Goal: Information Seeking & Learning: Learn about a topic

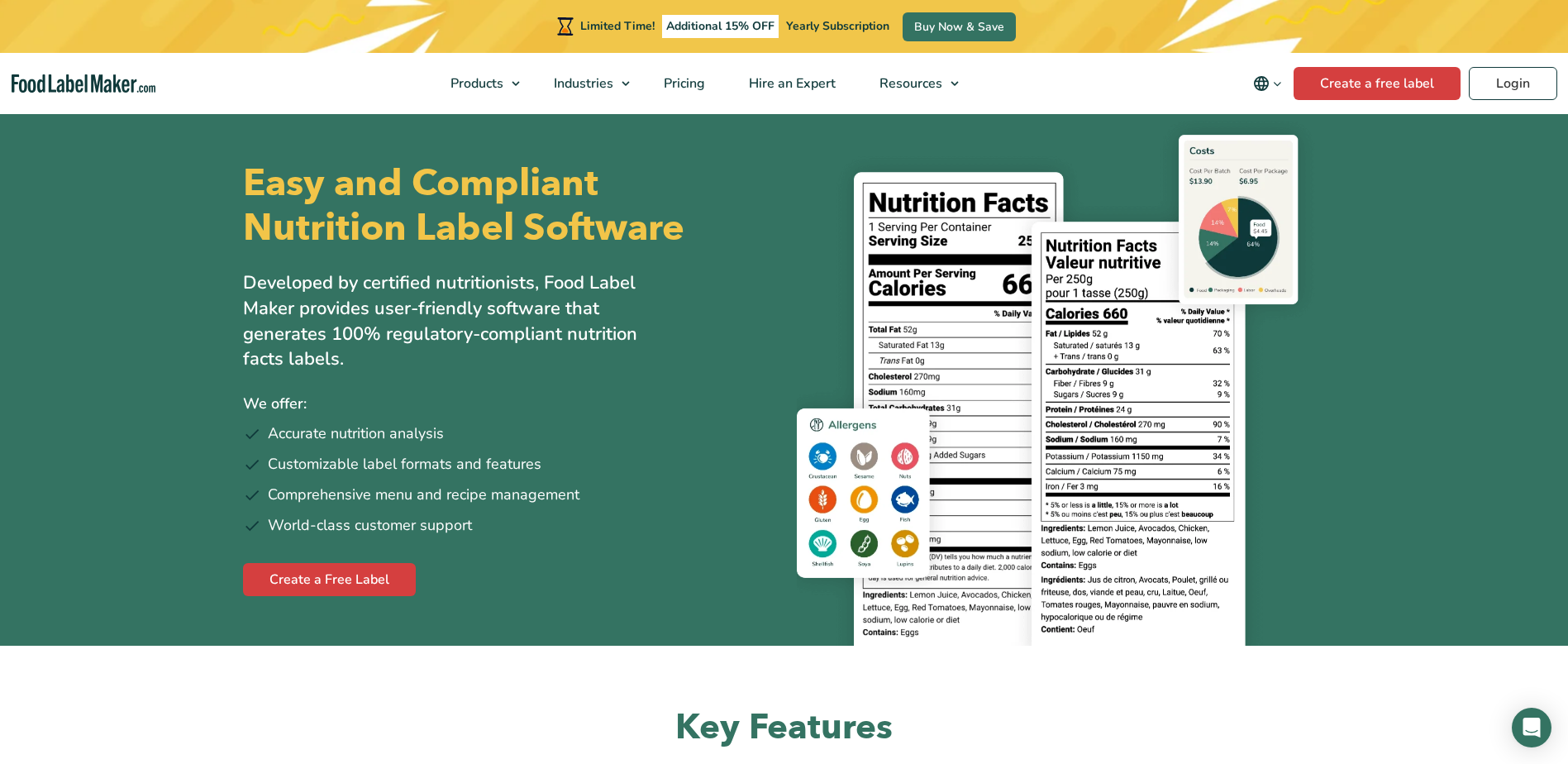
click at [680, 374] on div "Easy and Compliant Nutrition Label Software Developed by certified nutritionist…" at bounding box center [508, 378] width 529 height 533
click at [698, 89] on span "Pricing" at bounding box center [683, 83] width 48 height 18
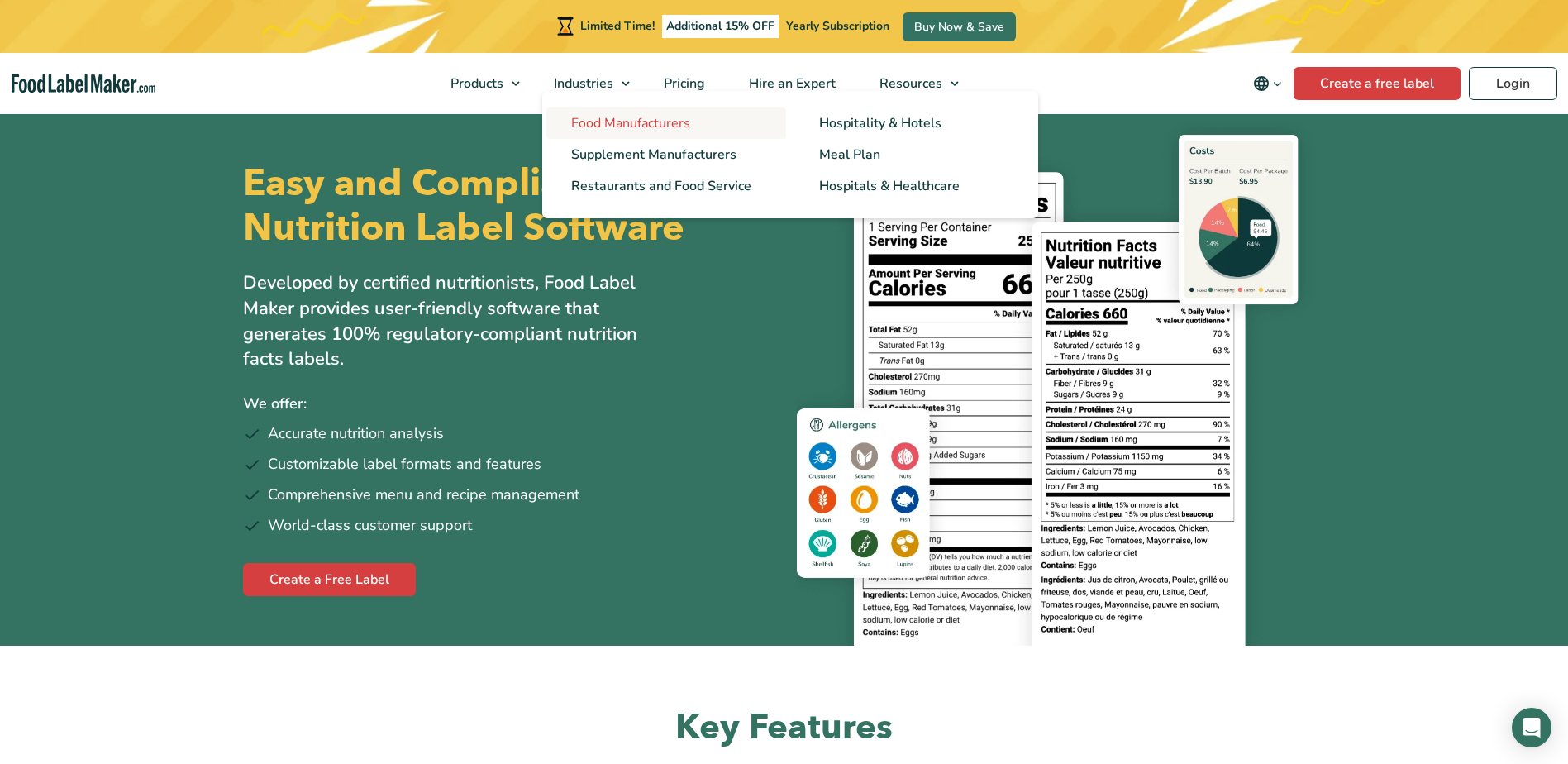
click at [609, 123] on span "Food Manufacturers" at bounding box center [631, 123] width 119 height 18
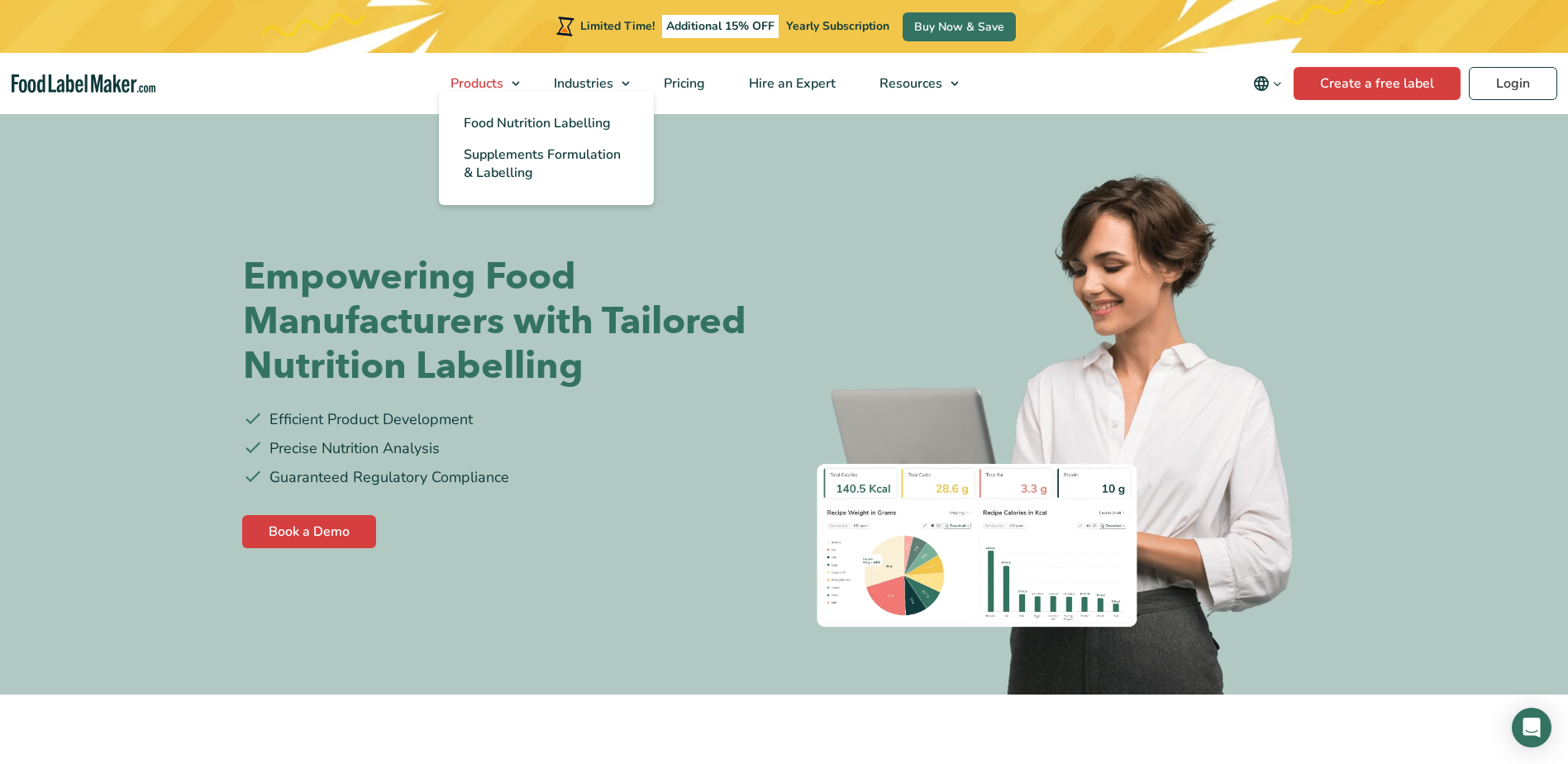
click at [514, 83] on link "Products" at bounding box center [478, 83] width 99 height 61
